Goal: Information Seeking & Learning: Learn about a topic

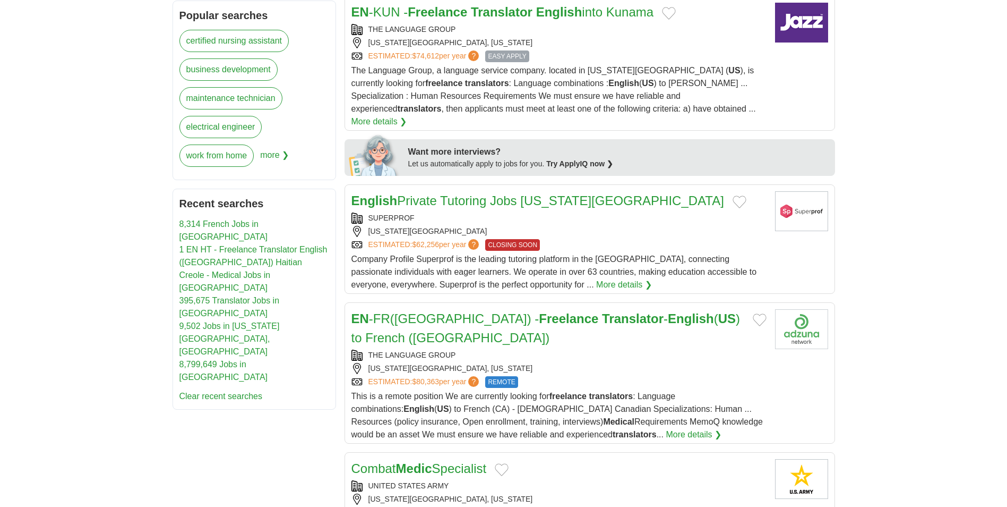
click at [539, 311] on strong "Freelance" at bounding box center [568, 318] width 59 height 14
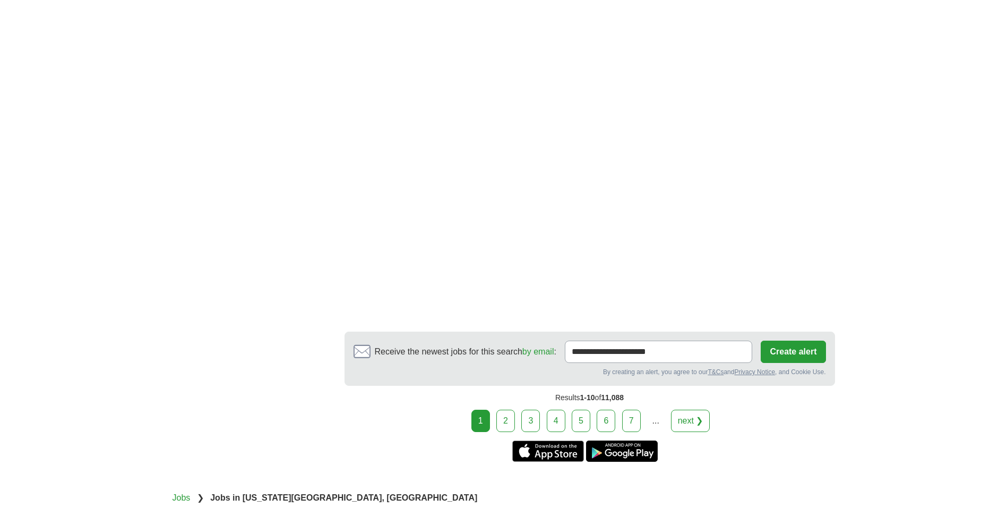
scroll to position [1882, 0]
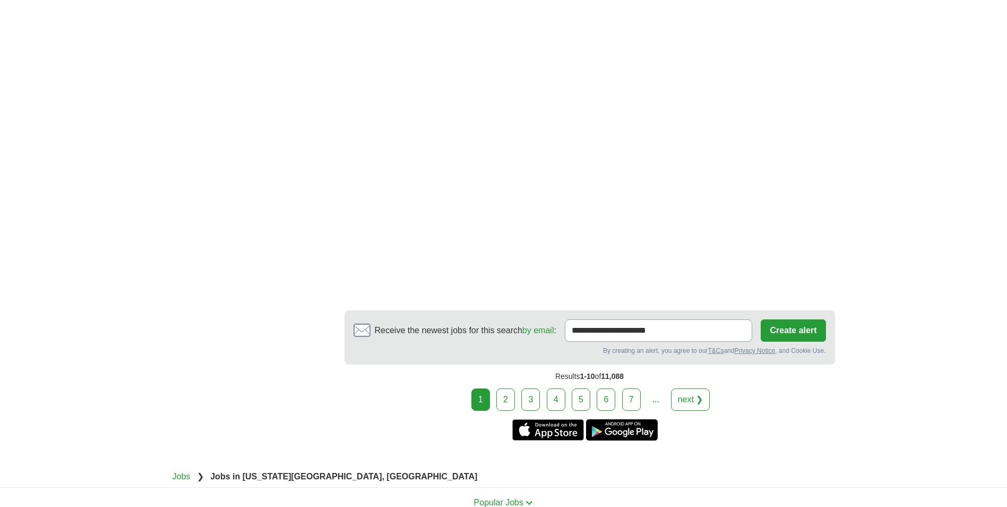
click at [683, 388] on link "next ❯" at bounding box center [690, 399] width 39 height 22
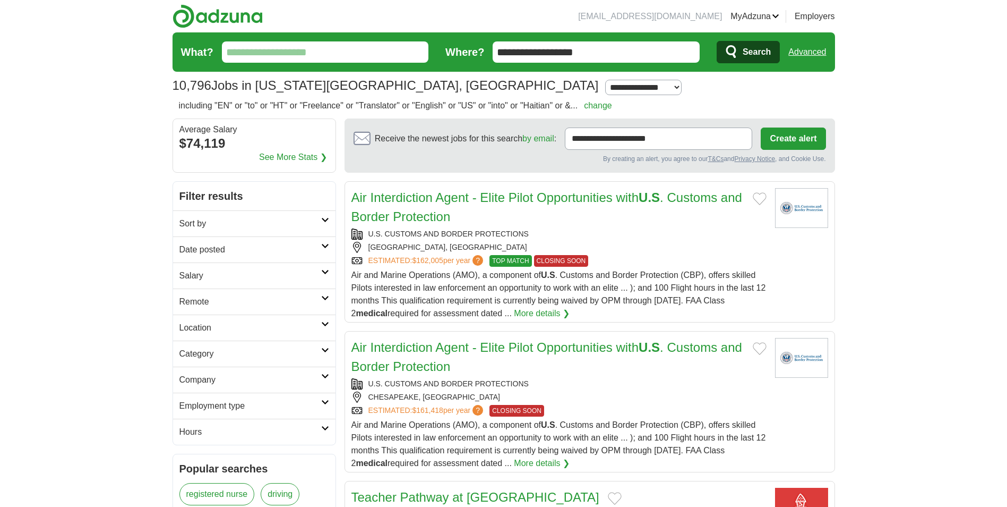
click at [325, 220] on icon at bounding box center [325, 219] width 8 height 5
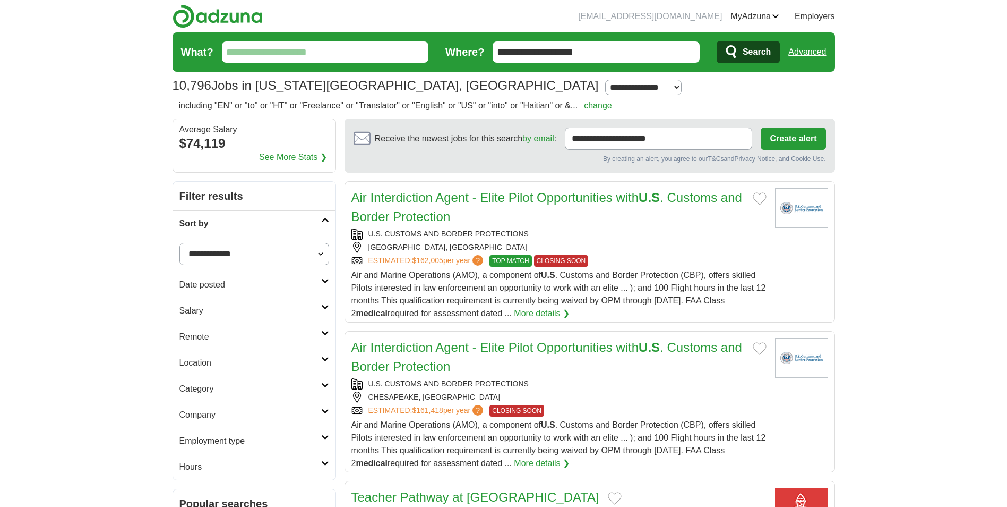
click at [324, 389] on link "Category" at bounding box center [254, 388] width 162 height 26
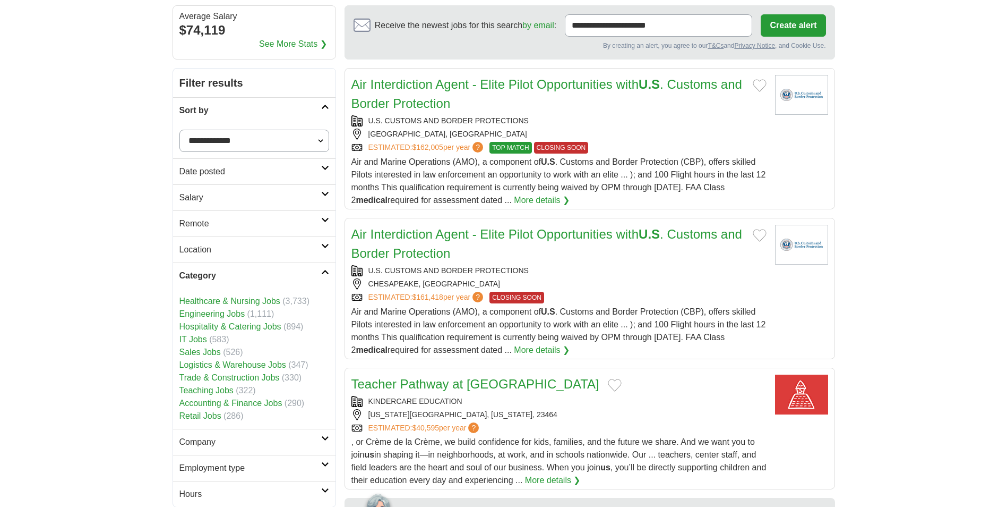
scroll to position [198, 0]
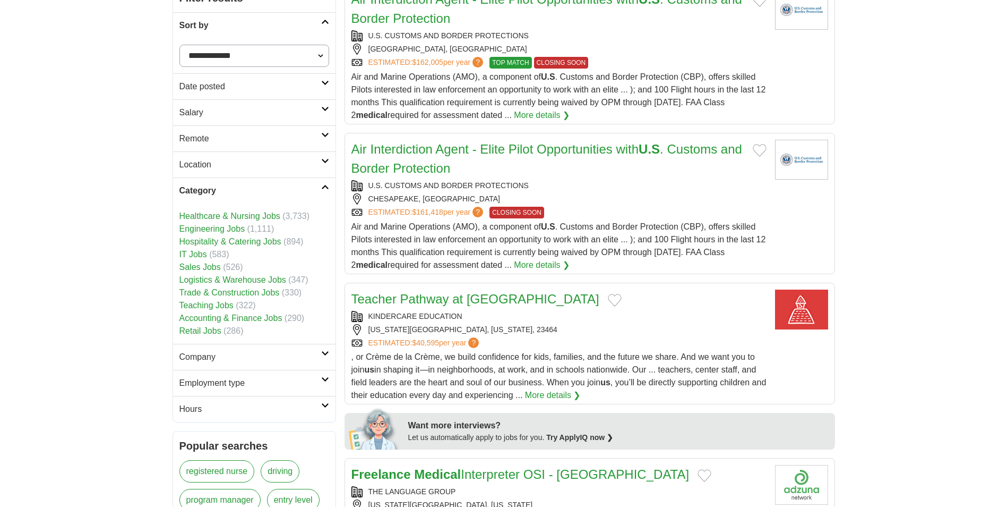
click at [195, 308] on link "Teaching Jobs" at bounding box center [206, 305] width 54 height 9
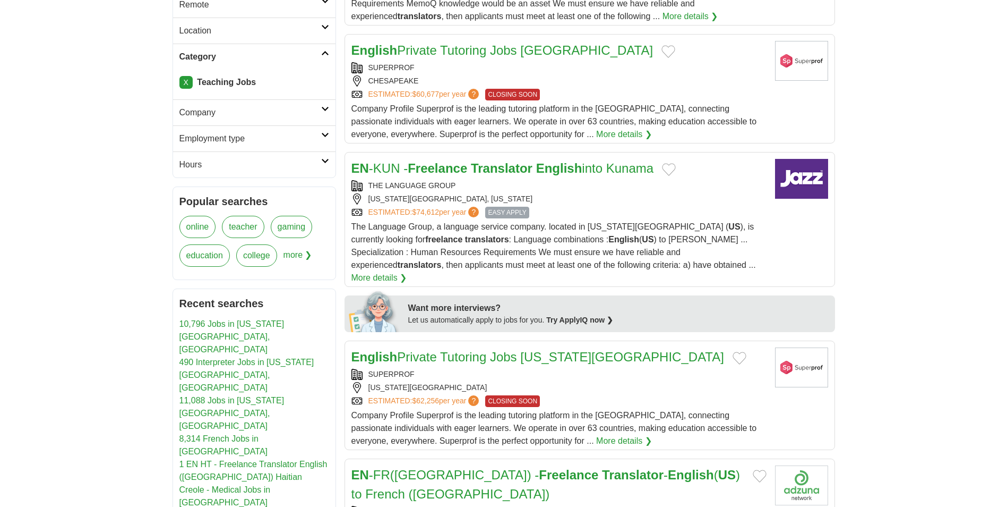
scroll to position [241, 0]
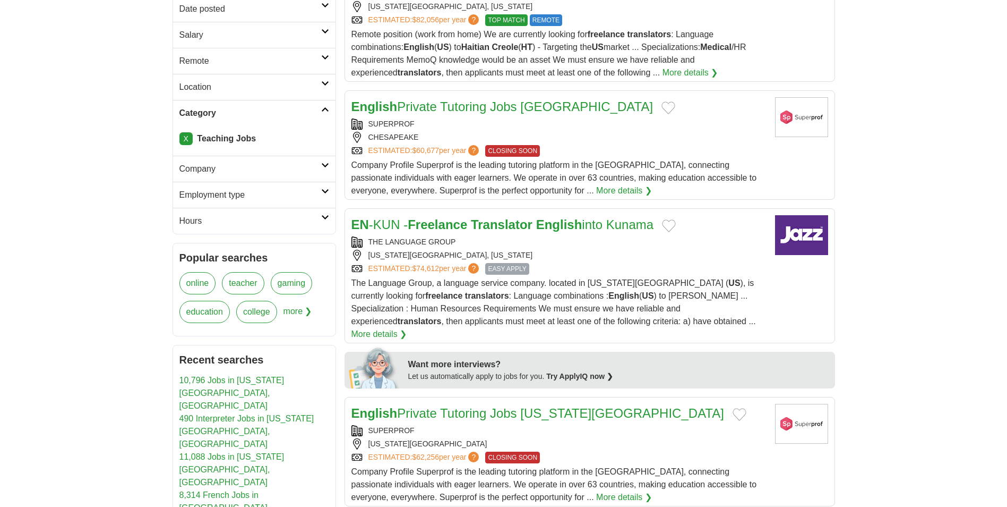
click at [325, 194] on link "Employment type" at bounding box center [254, 195] width 162 height 26
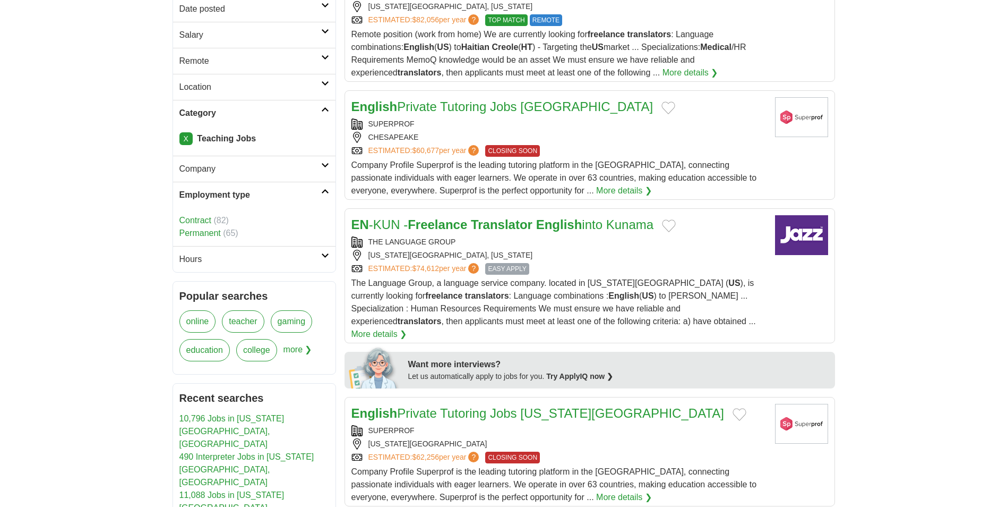
click at [327, 83] on icon at bounding box center [325, 83] width 8 height 5
